Goal: Submit feedback/report problem: Submit feedback/report problem

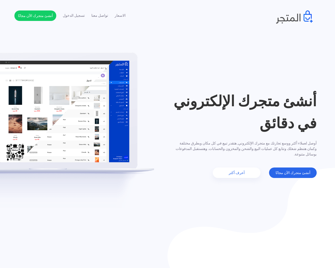
type input "aYlNlfdX"
type input "testing@example.com"
type input "555-666-0606"
type textarea "20"
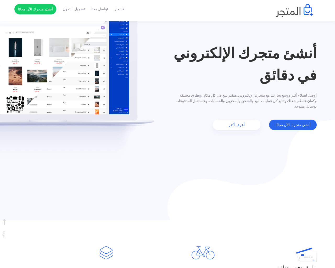
scroll to position [268, 0]
